Goal: Manage account settings

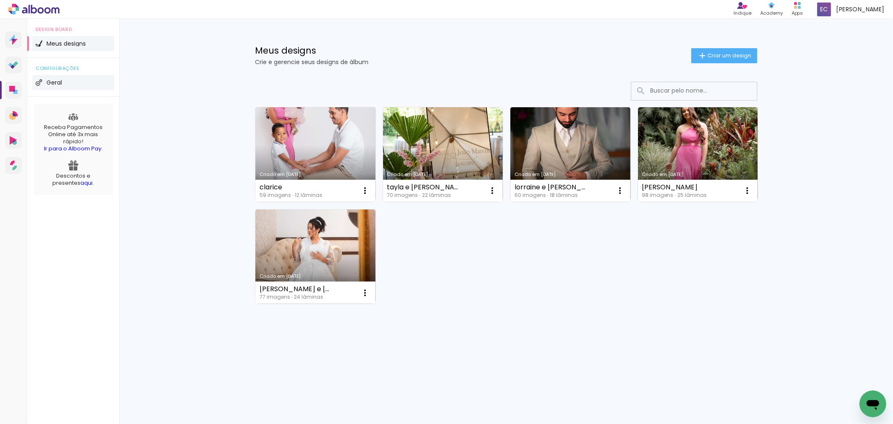
click at [60, 81] on span "Geral" at bounding box center [53, 83] width 15 height 6
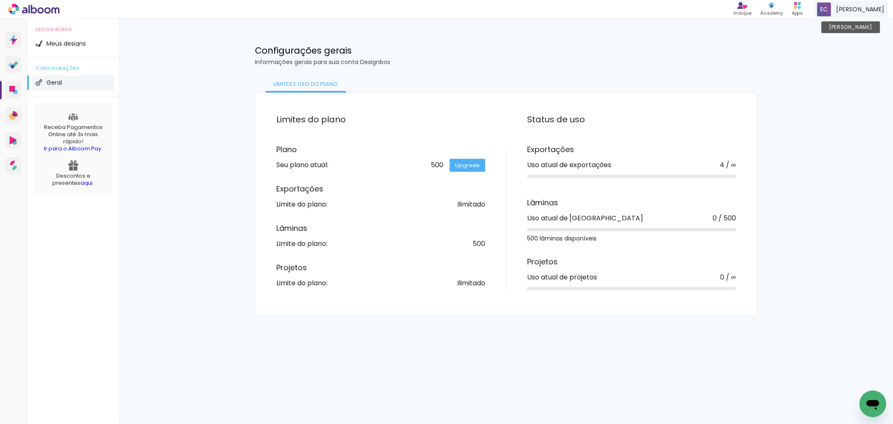
click at [831, 10] on span at bounding box center [824, 10] width 14 height 14
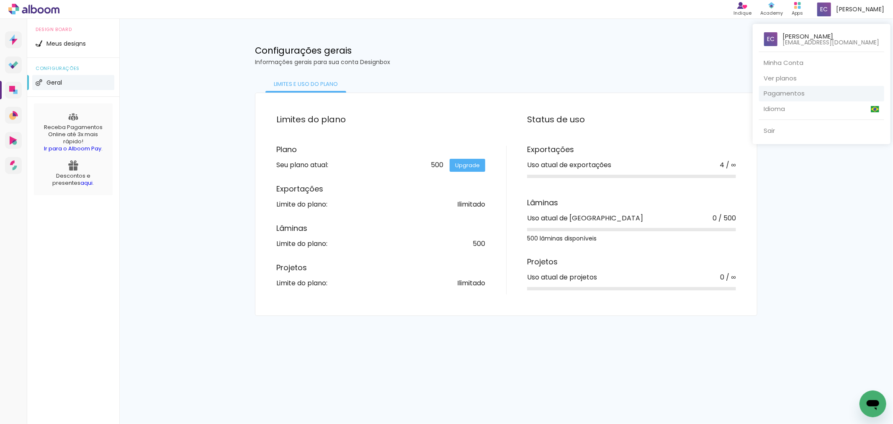
click at [826, 91] on link "Pagamentos" at bounding box center [821, 93] width 125 height 15
click at [17, 65] on div at bounding box center [446, 212] width 893 height 424
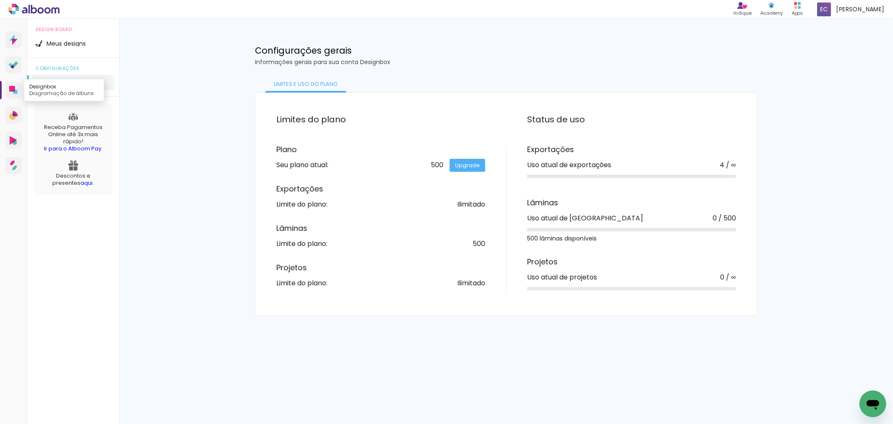
click at [14, 89] on icon at bounding box center [12, 89] width 6 height 6
